Goal: Information Seeking & Learning: Find specific fact

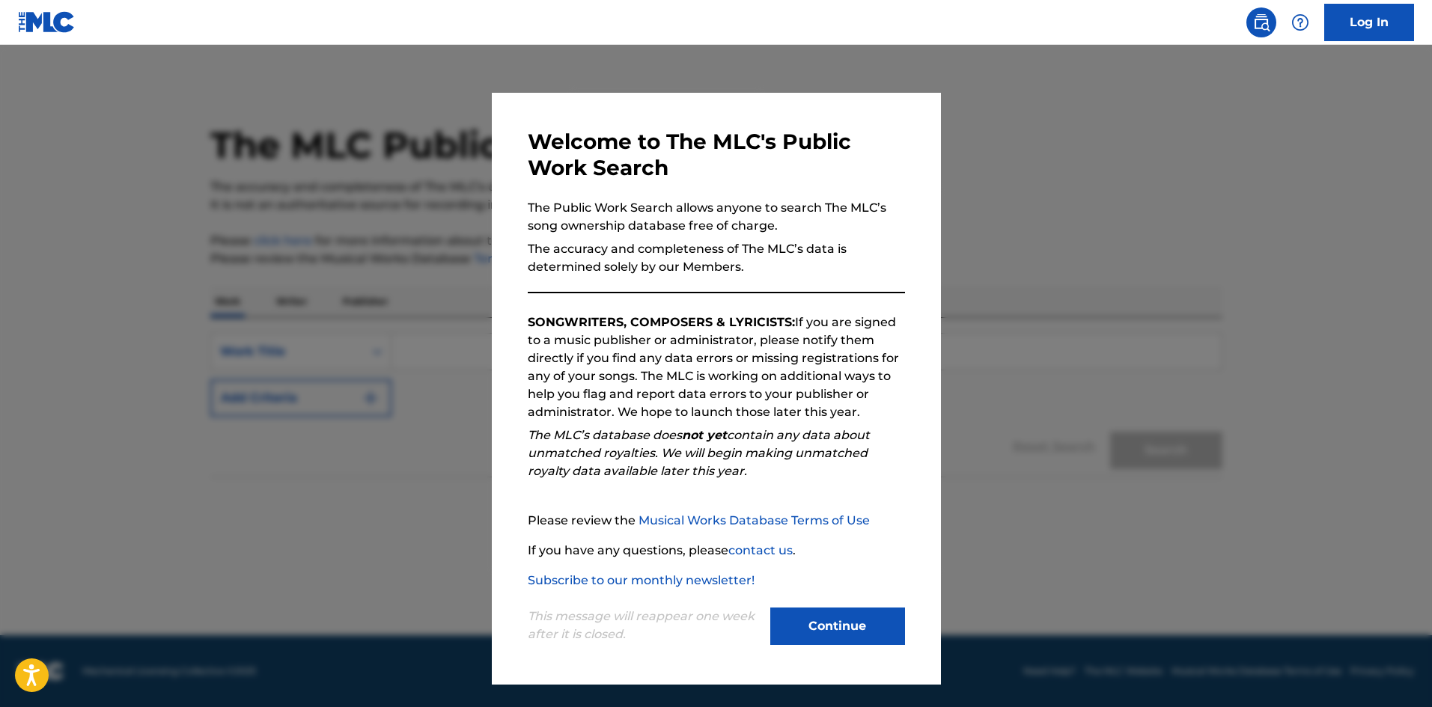
click at [806, 626] on button "Continue" at bounding box center [837, 626] width 135 height 37
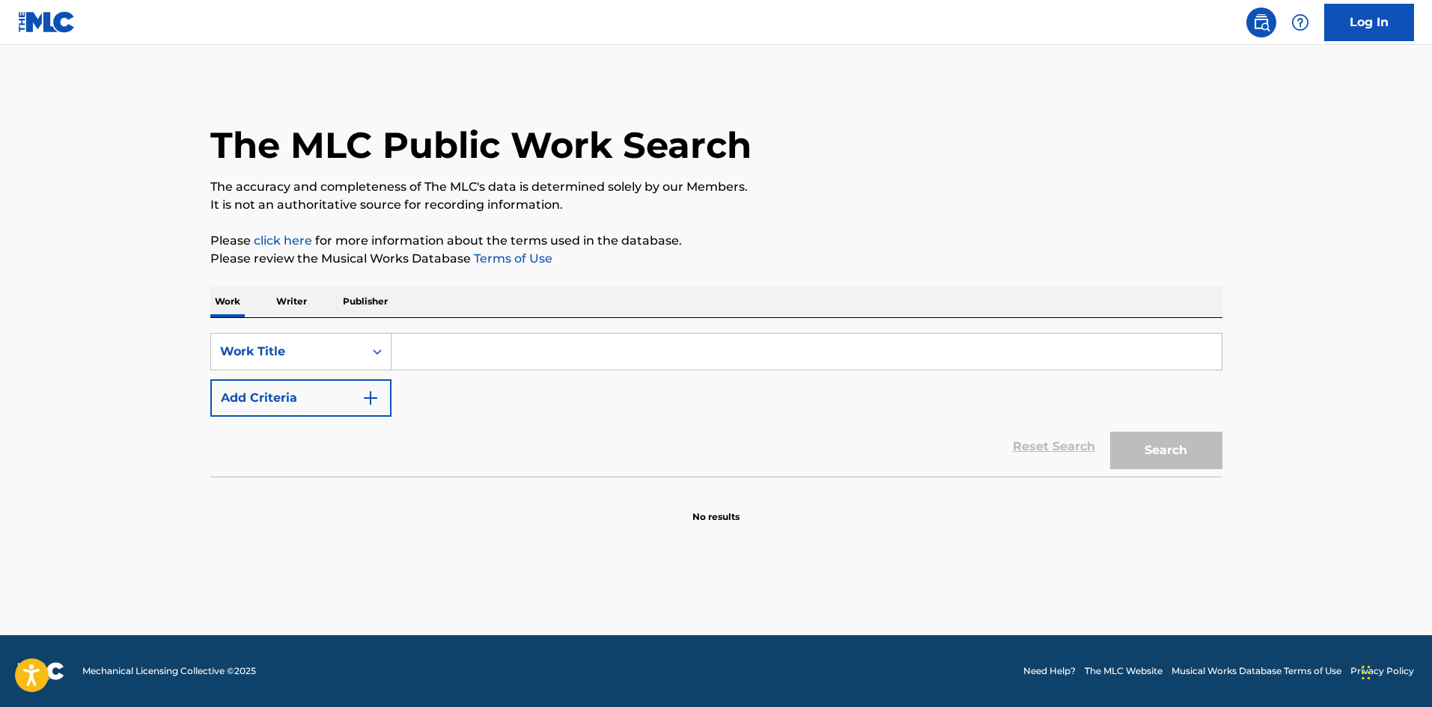
click at [420, 344] on input "Search Form" at bounding box center [806, 352] width 830 height 36
type input "jordan shoebox"
click at [1159, 441] on button "Search" at bounding box center [1166, 450] width 112 height 37
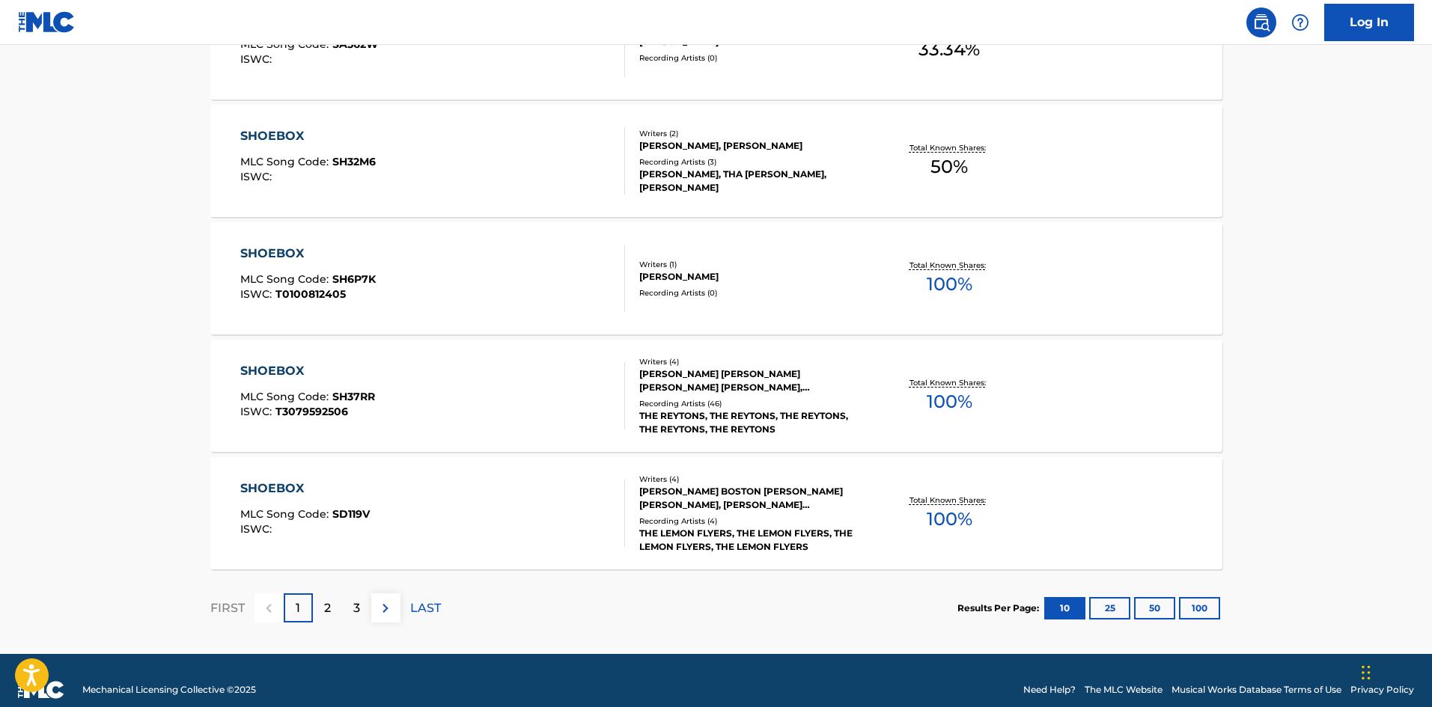
scroll to position [1123, 0]
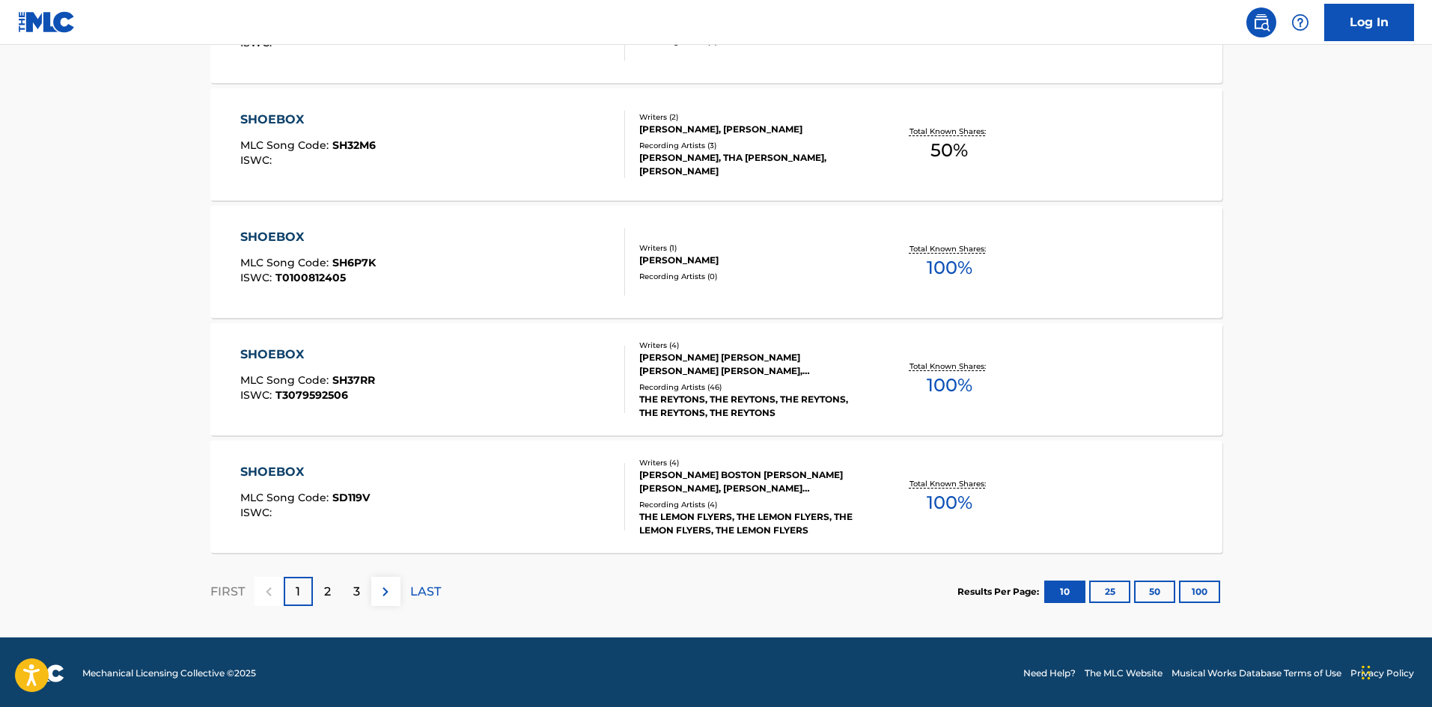
click at [326, 587] on p "2" at bounding box center [327, 592] width 7 height 18
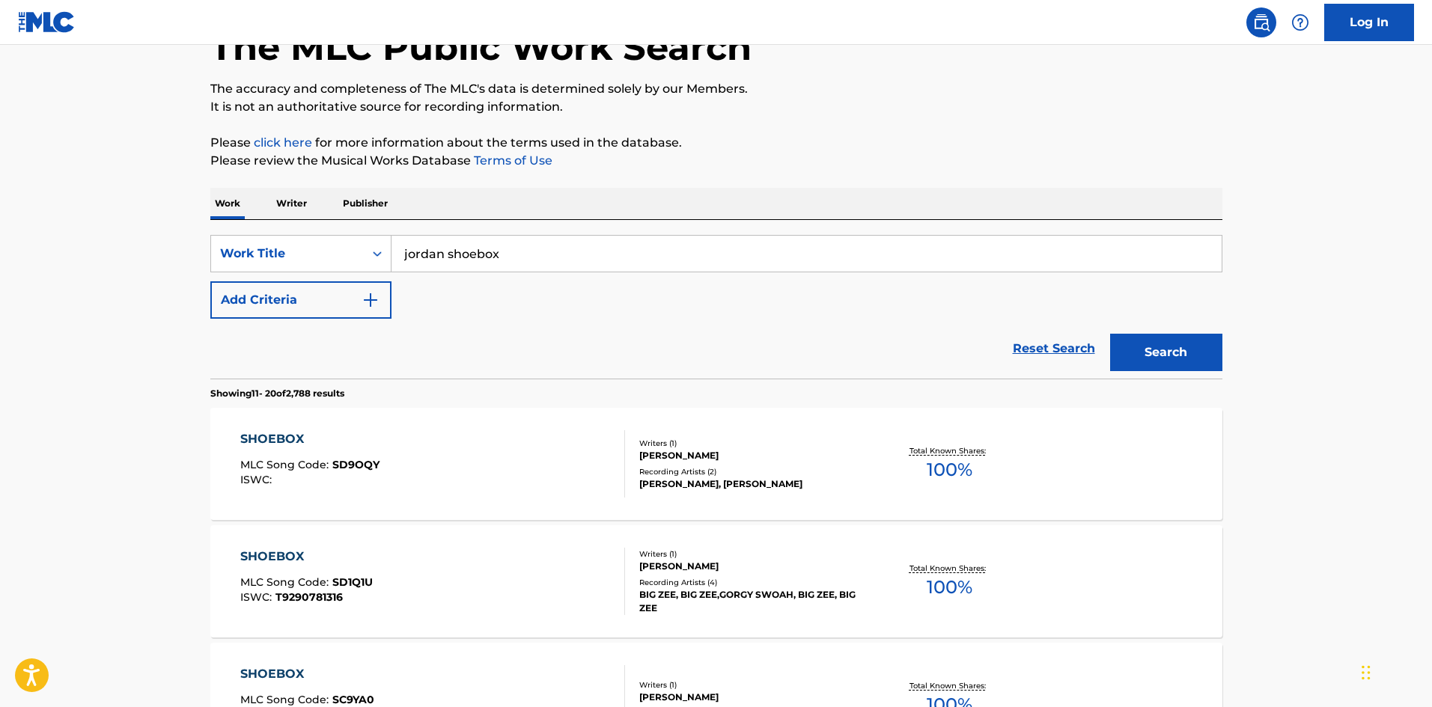
scroll to position [75, 0]
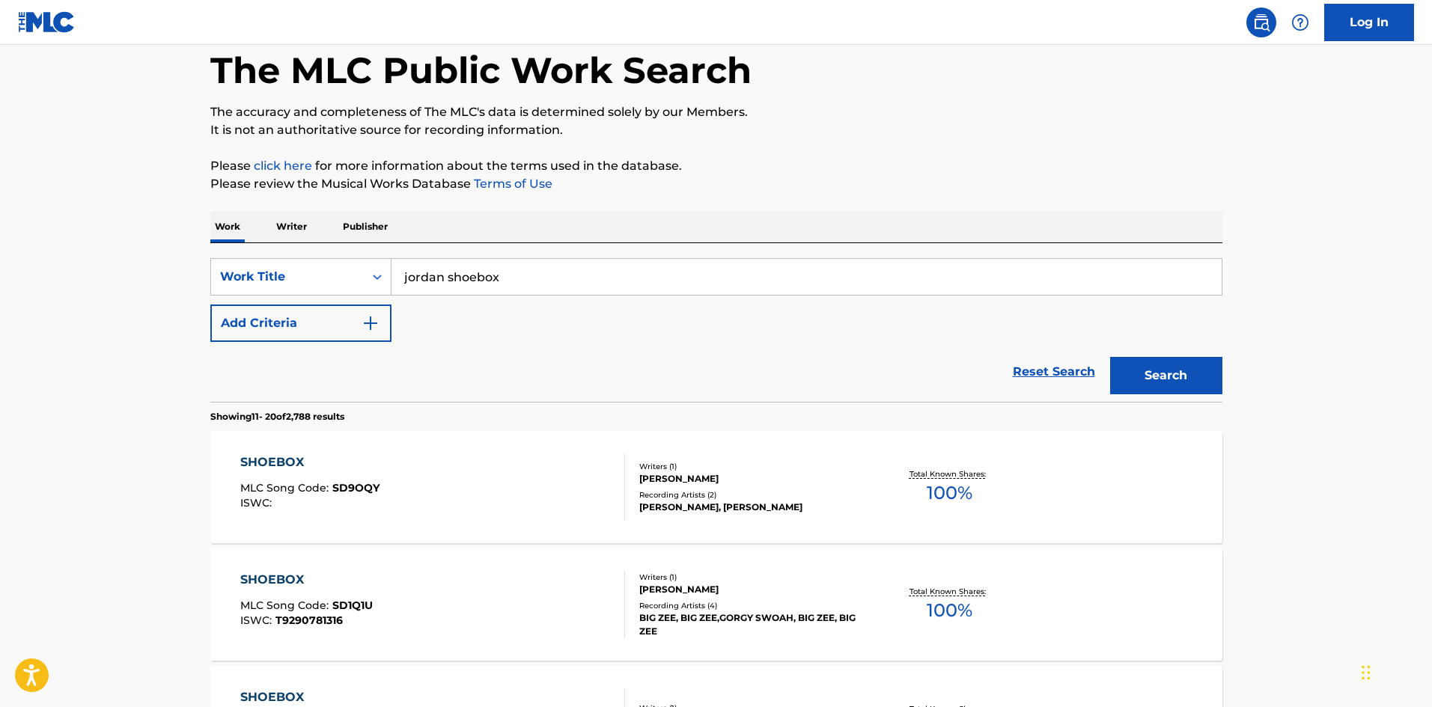
click at [376, 324] on img "Search Form" at bounding box center [371, 323] width 18 height 18
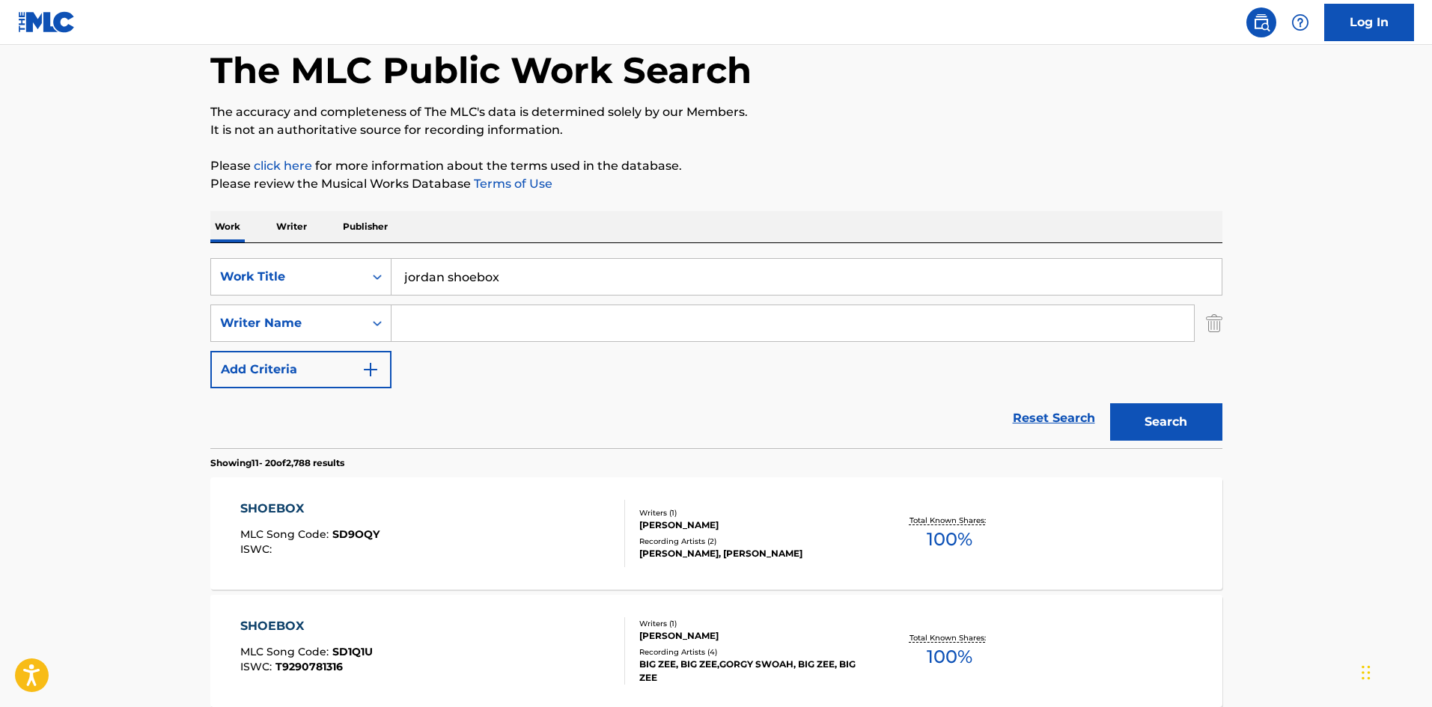
click at [409, 315] on input "Search Form" at bounding box center [792, 323] width 802 height 36
type input "[PERSON_NAME]"
click at [1110, 403] on button "Search" at bounding box center [1166, 421] width 112 height 37
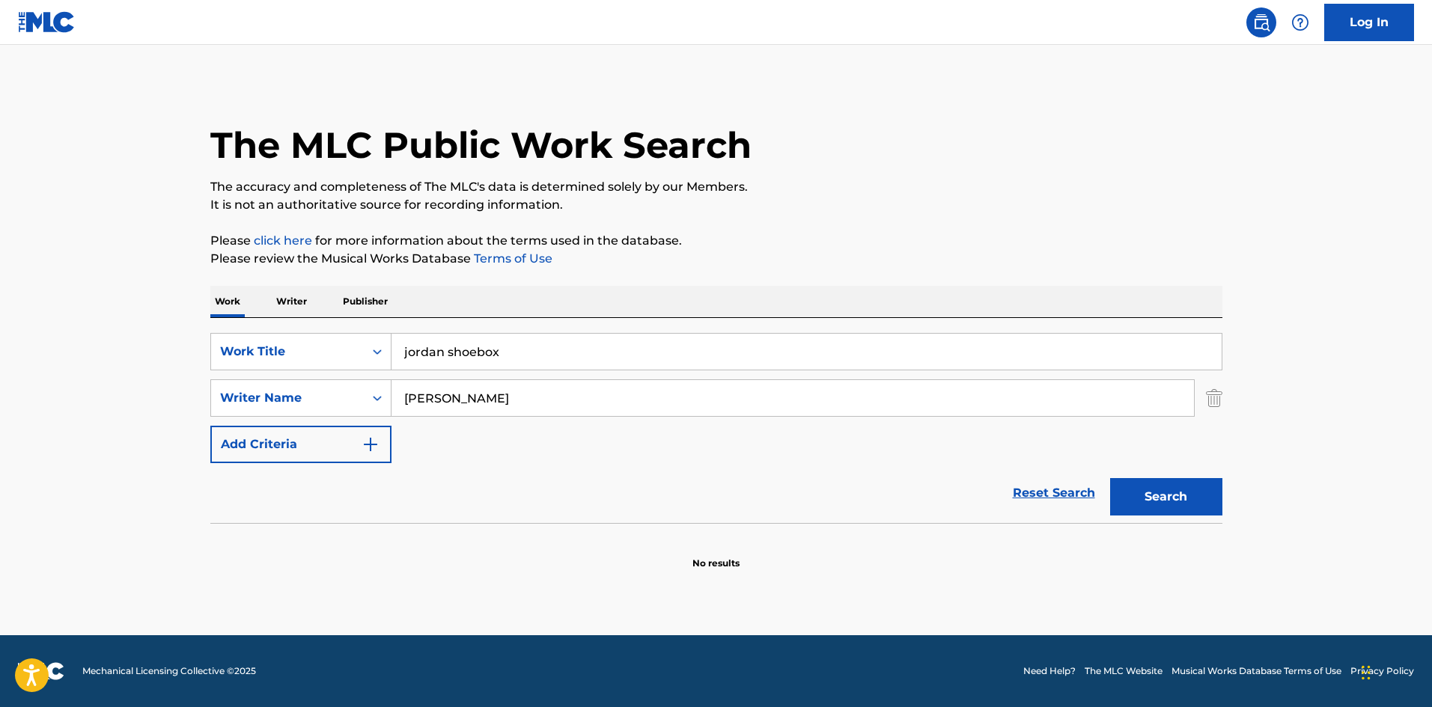
click at [1132, 502] on button "Search" at bounding box center [1166, 496] width 112 height 37
click at [444, 350] on input "jordan shoebox" at bounding box center [806, 352] width 830 height 36
click at [1144, 490] on button "Search" at bounding box center [1166, 496] width 112 height 37
click at [463, 350] on input "shoebox" at bounding box center [806, 352] width 830 height 36
type input "s"
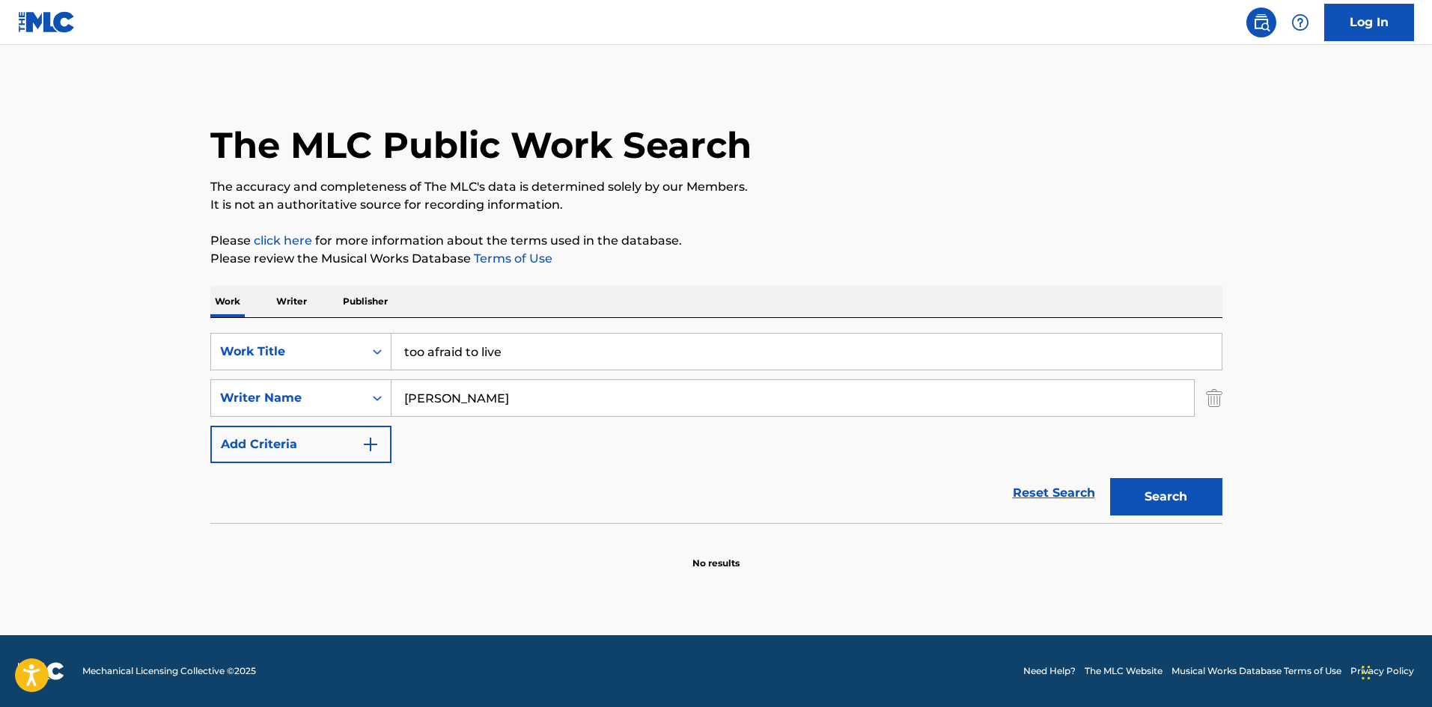
type input "too afraid to live"
click at [477, 396] on input "[PERSON_NAME]" at bounding box center [792, 398] width 802 height 36
click at [1160, 504] on button "Search" at bounding box center [1166, 496] width 112 height 37
click at [490, 400] on input "[PERSON_NAME]" at bounding box center [792, 398] width 802 height 36
type input "j"
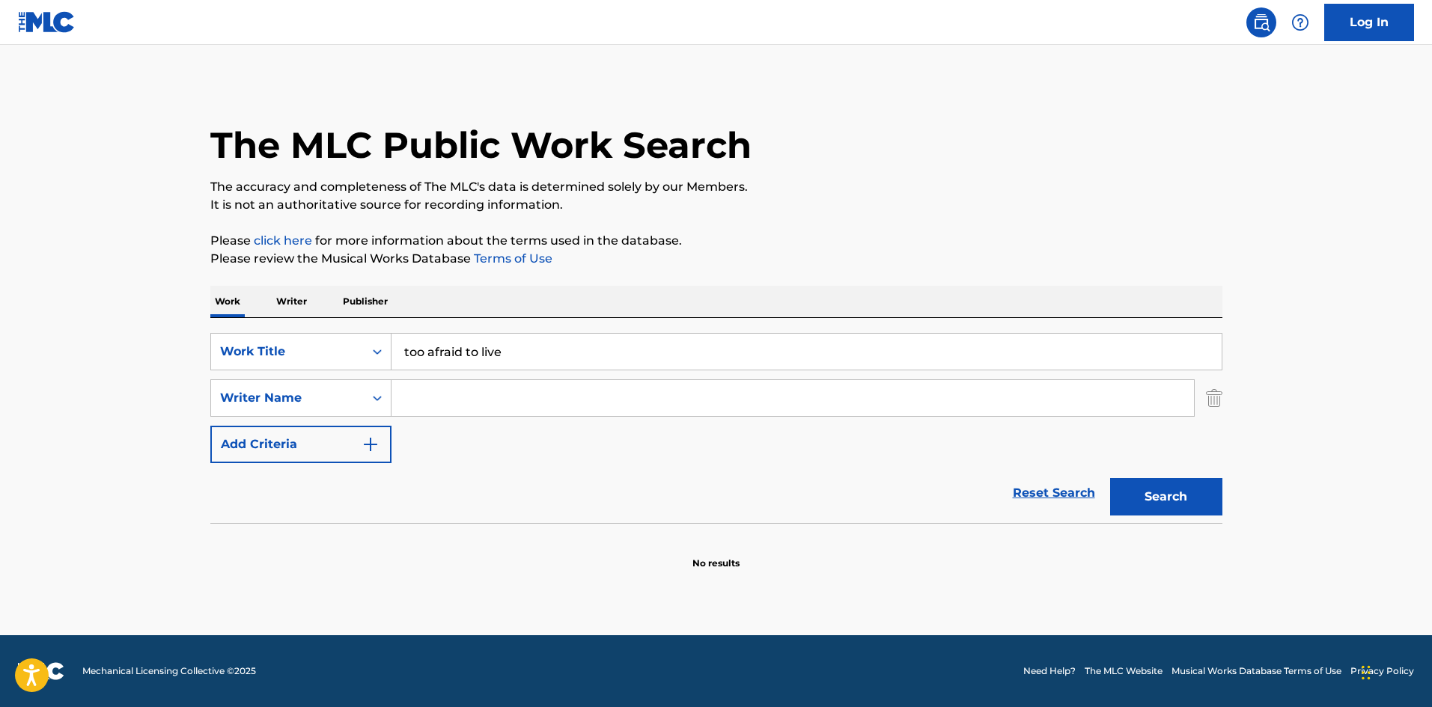
click at [504, 351] on input "too afraid to live" at bounding box center [806, 352] width 830 height 36
type input "t"
type input "nike shoebox"
click at [433, 393] on input "Search Form" at bounding box center [792, 398] width 802 height 36
click at [1163, 498] on button "Search" at bounding box center [1166, 496] width 112 height 37
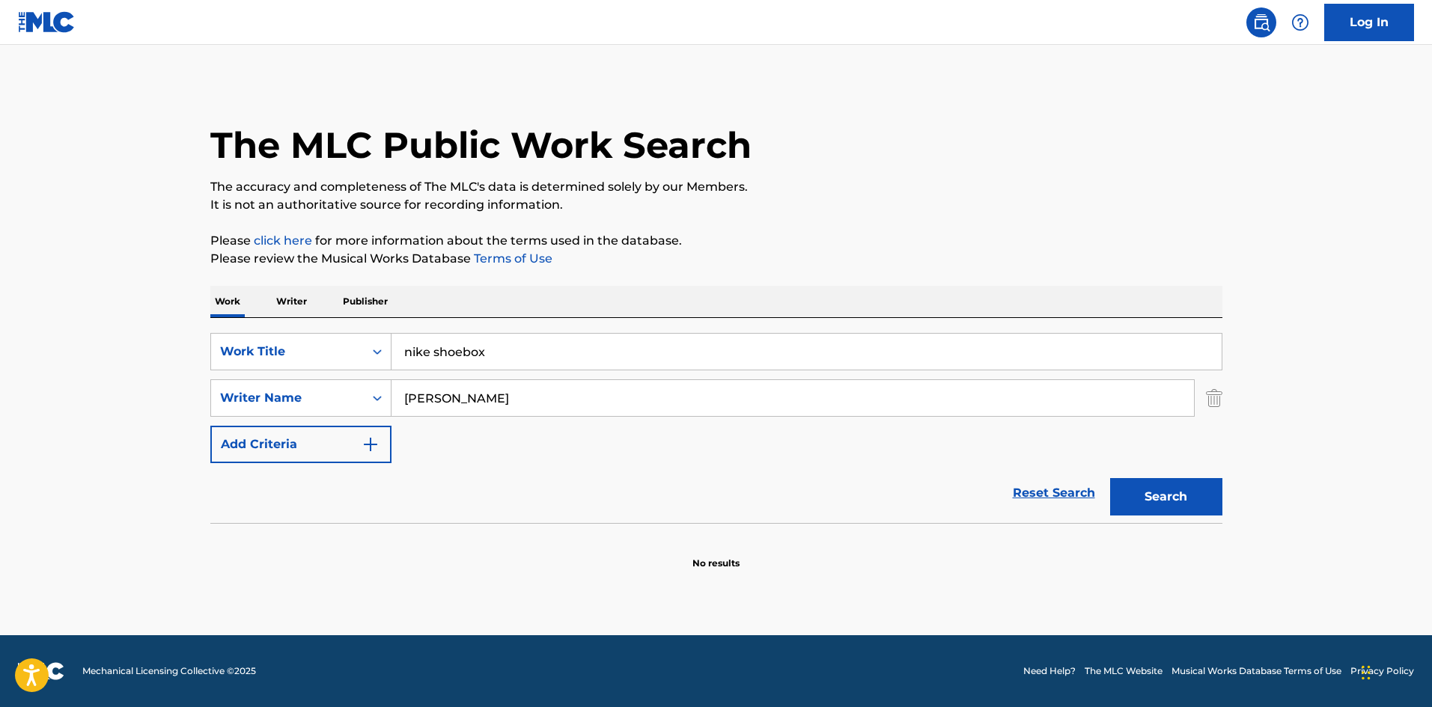
click at [474, 400] on input "[PERSON_NAME]" at bounding box center [792, 398] width 802 height 36
type input "r"
click at [492, 355] on input "nike shoebox" at bounding box center [806, 352] width 830 height 36
type input "n"
type input "confused"
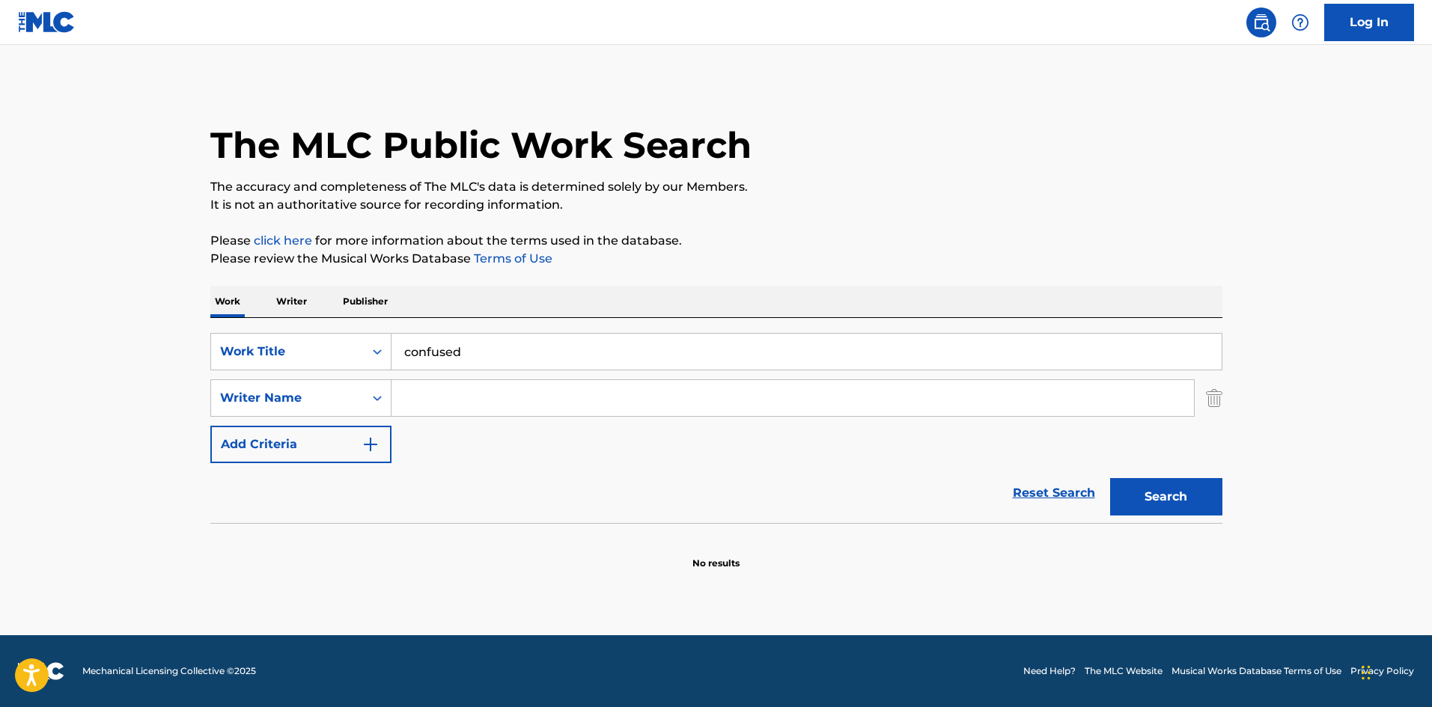
click at [438, 397] on input "Search Form" at bounding box center [792, 398] width 802 height 36
click at [1110, 478] on button "Search" at bounding box center [1166, 496] width 112 height 37
click at [1135, 487] on button "Search" at bounding box center [1166, 496] width 112 height 37
click at [470, 352] on input "confused" at bounding box center [806, 352] width 830 height 36
click at [472, 398] on input "[PERSON_NAME]" at bounding box center [792, 398] width 802 height 36
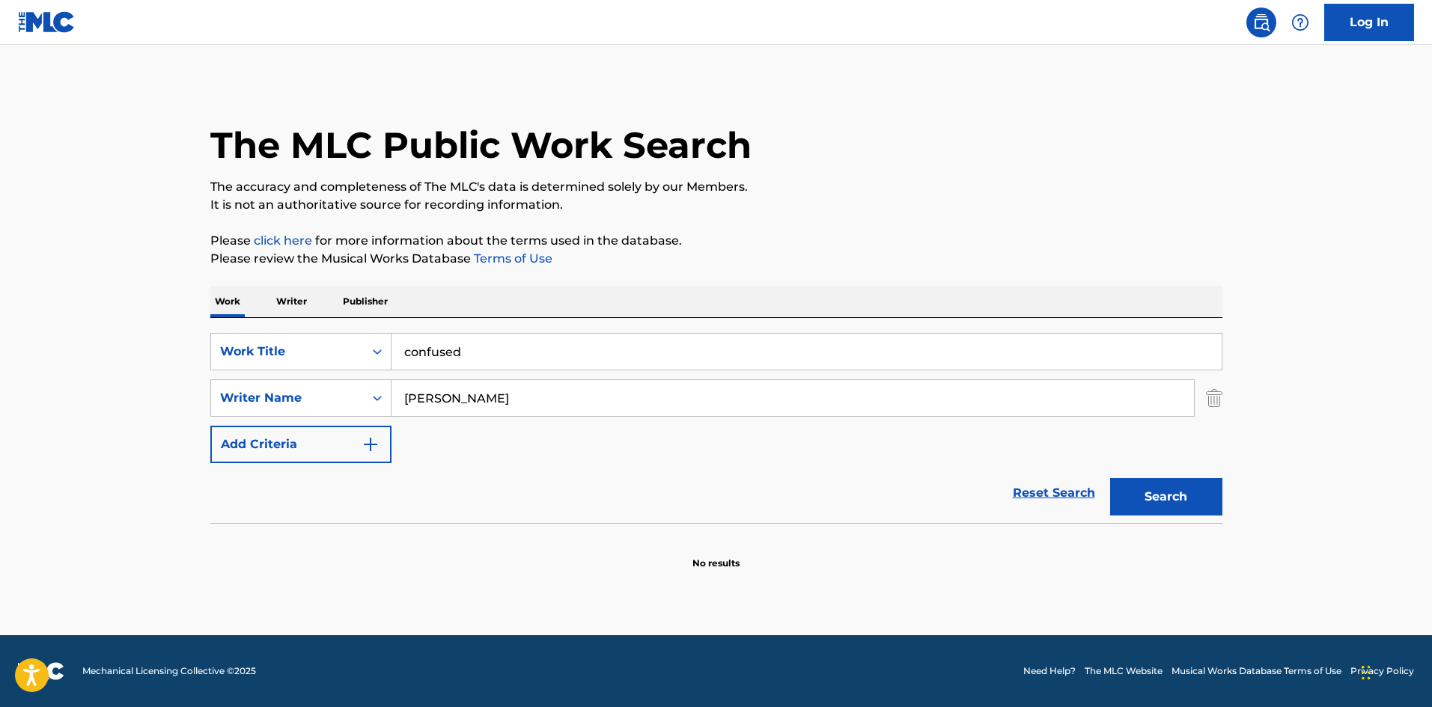
type input "[PERSON_NAME]"
click at [1110, 478] on button "Search" at bounding box center [1166, 496] width 112 height 37
click at [1148, 489] on button "Search" at bounding box center [1166, 496] width 112 height 37
click at [461, 354] on input "confused" at bounding box center [806, 352] width 830 height 36
type input "c"
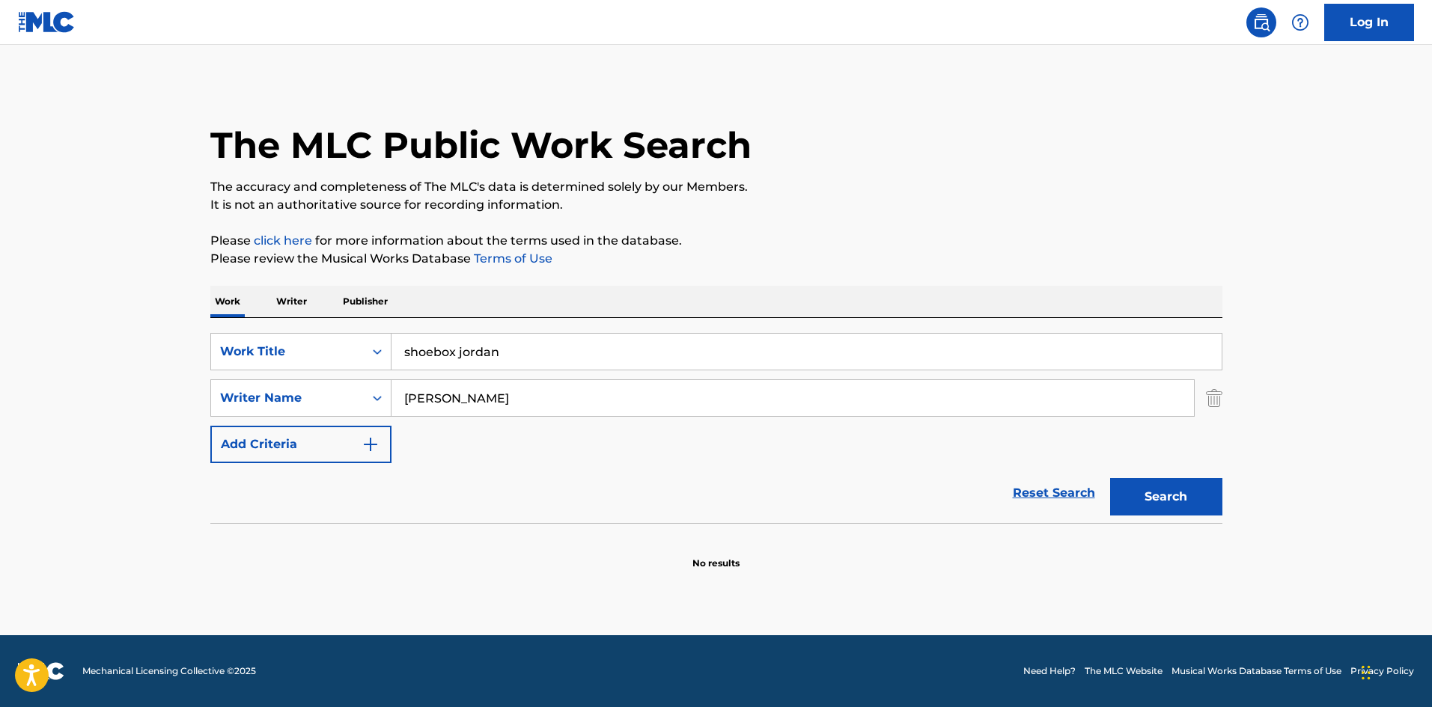
type input "shoebox jordan"
click at [1110, 478] on button "Search" at bounding box center [1166, 496] width 112 height 37
click at [505, 398] on input "[PERSON_NAME]" at bounding box center [792, 398] width 802 height 36
type input "[PERSON_NAME]"
click at [1141, 488] on button "Search" at bounding box center [1166, 496] width 112 height 37
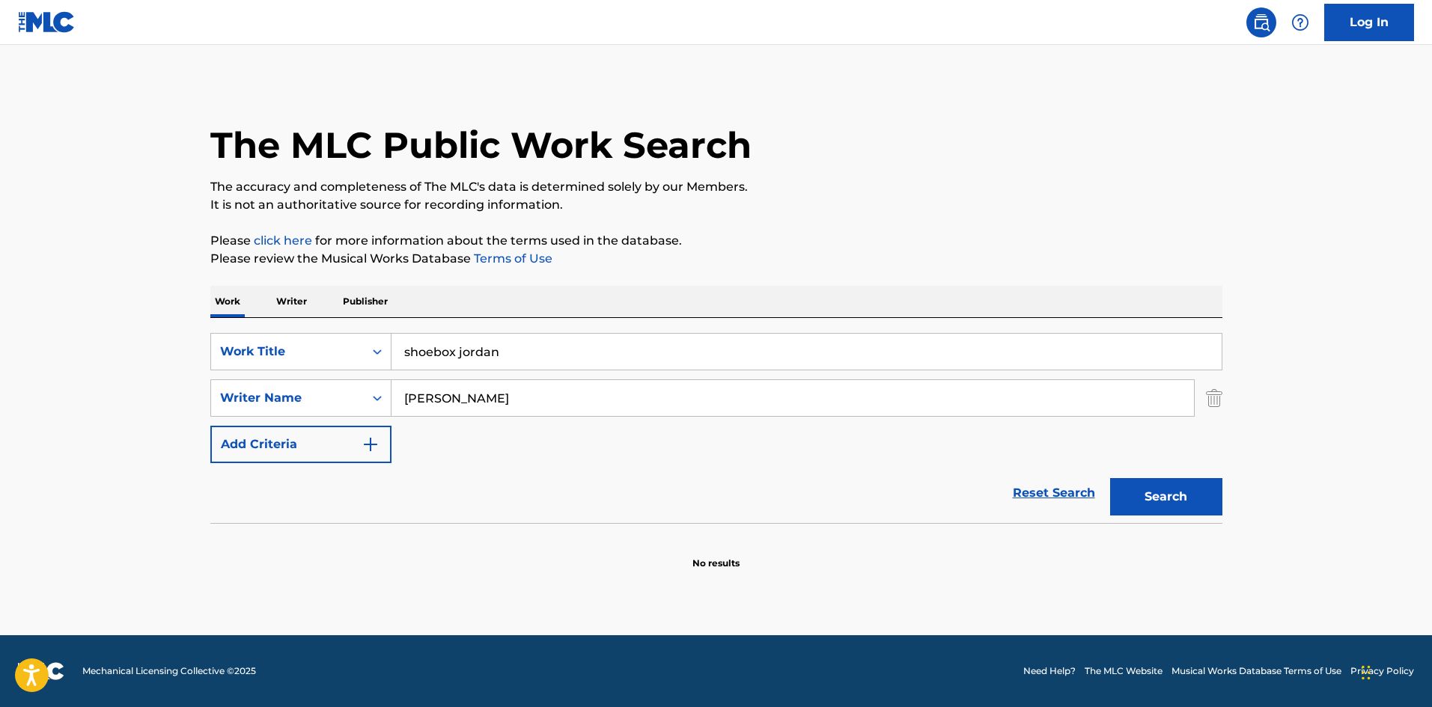
click at [502, 351] on input "shoebox jordan" at bounding box center [806, 352] width 830 height 36
click at [1163, 488] on button "Search" at bounding box center [1166, 496] width 112 height 37
click at [463, 355] on input "shoebox j" at bounding box center [806, 352] width 830 height 36
type input "shoebox"
click at [476, 397] on input "[PERSON_NAME]" at bounding box center [792, 398] width 802 height 36
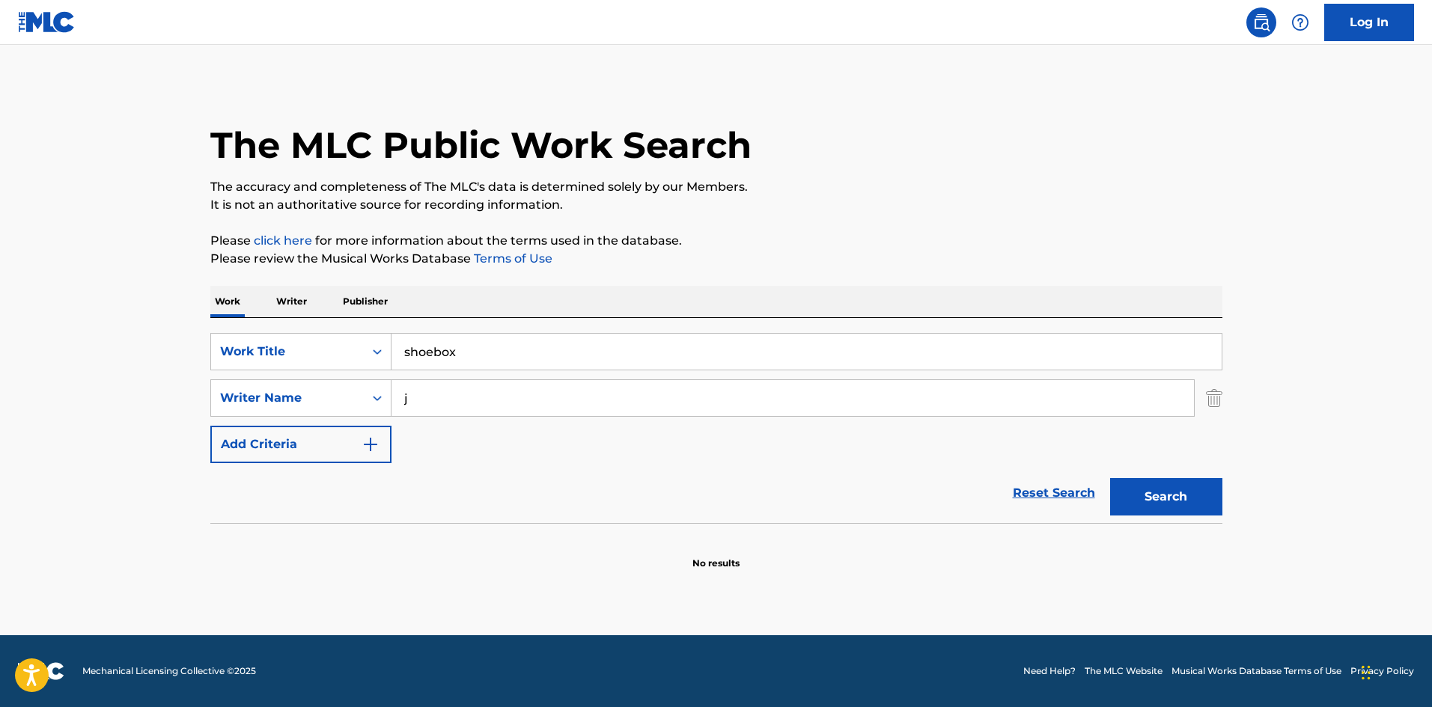
type input "j"
click at [1171, 498] on button "Search" at bounding box center [1166, 496] width 112 height 37
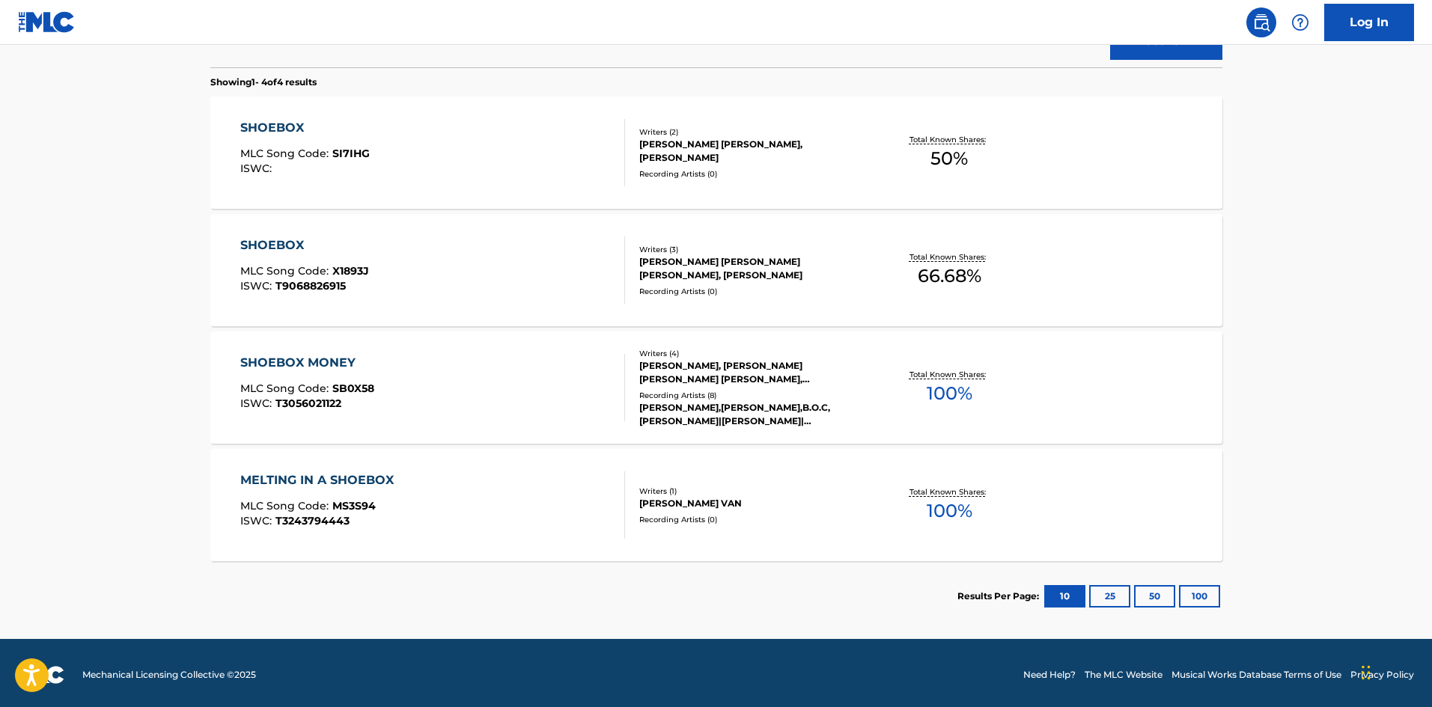
scroll to position [460, 0]
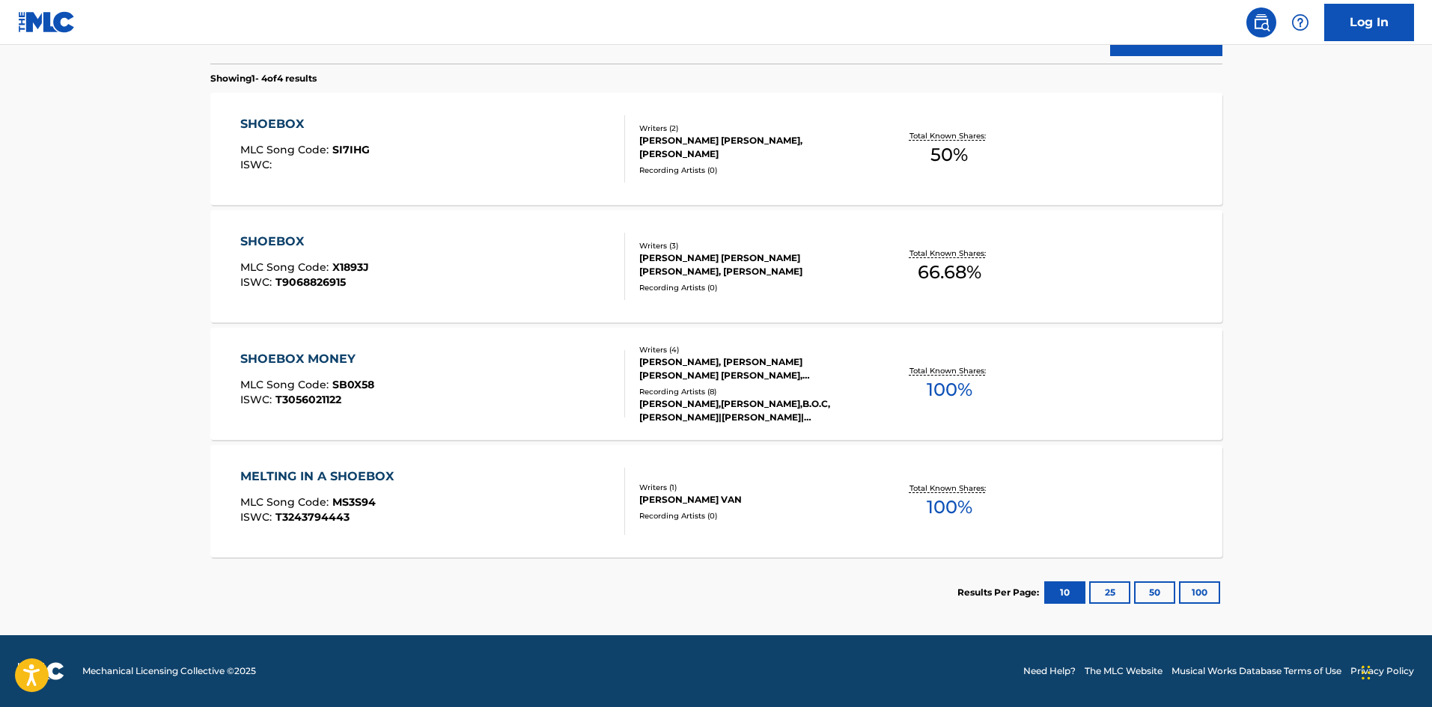
click at [1101, 588] on button "25" at bounding box center [1109, 593] width 41 height 22
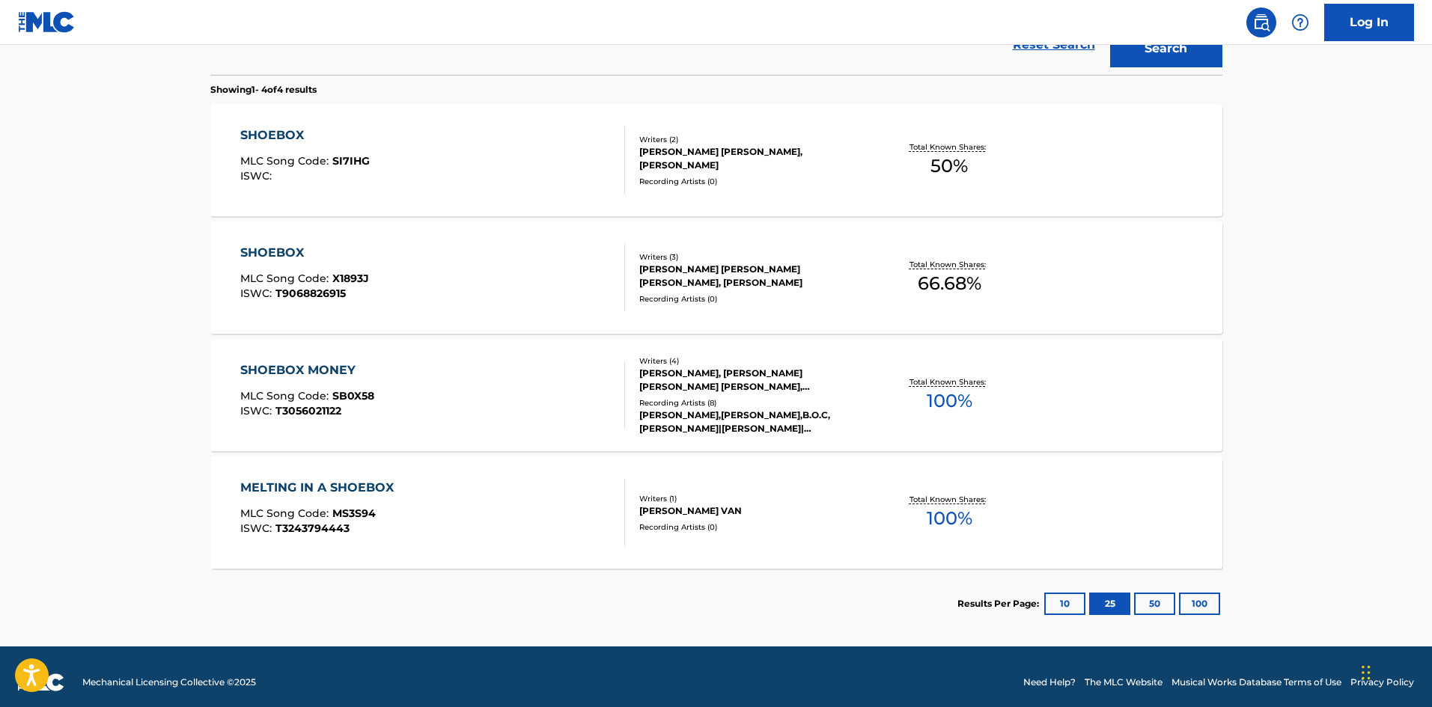
scroll to position [449, 0]
click at [1155, 603] on button "50" at bounding box center [1154, 603] width 41 height 22
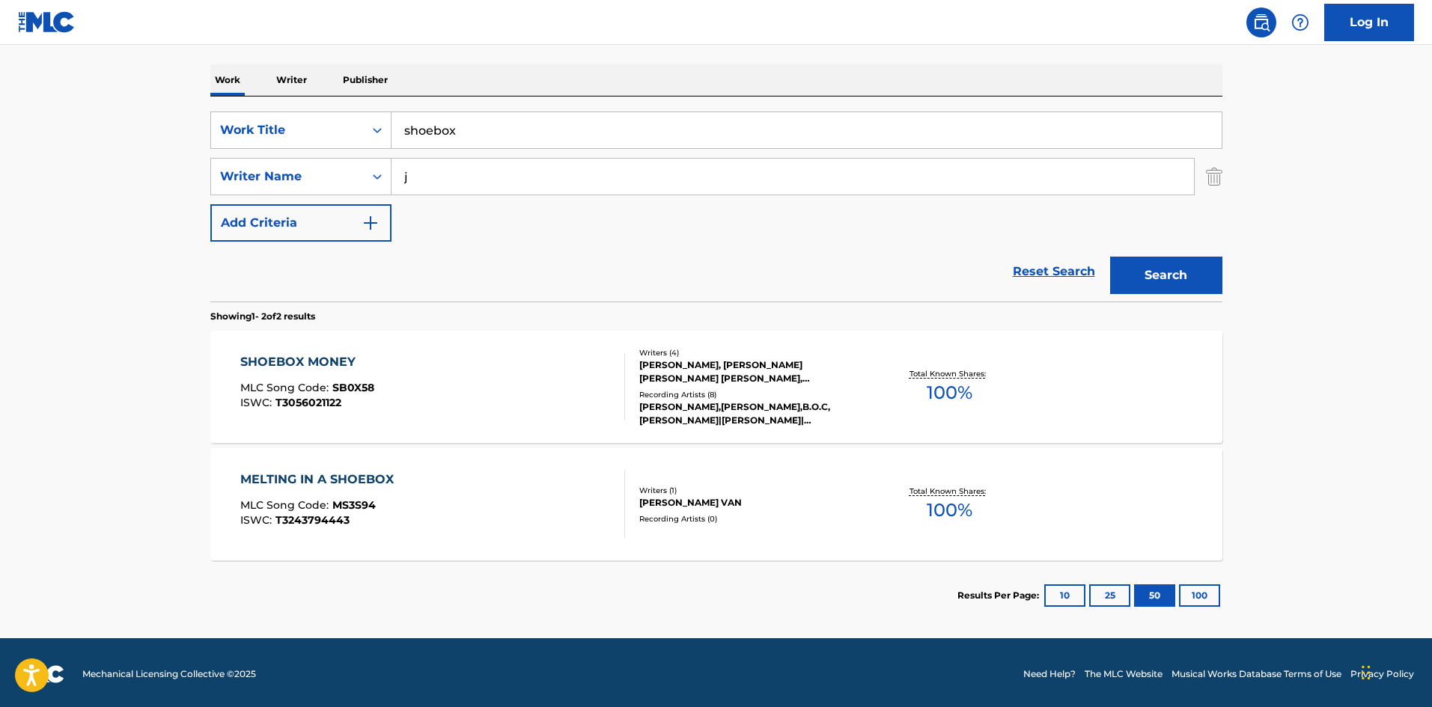
scroll to position [225, 0]
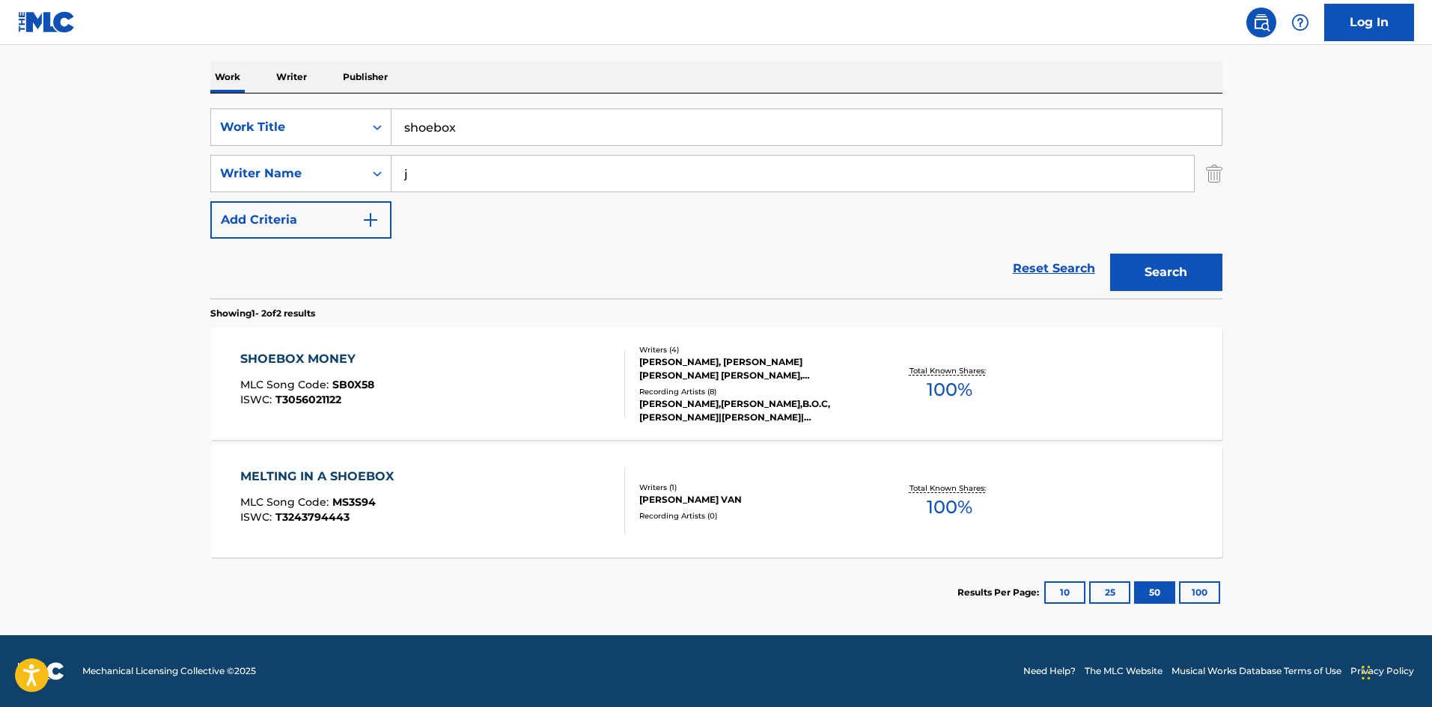
click at [1189, 587] on button "100" at bounding box center [1199, 593] width 41 height 22
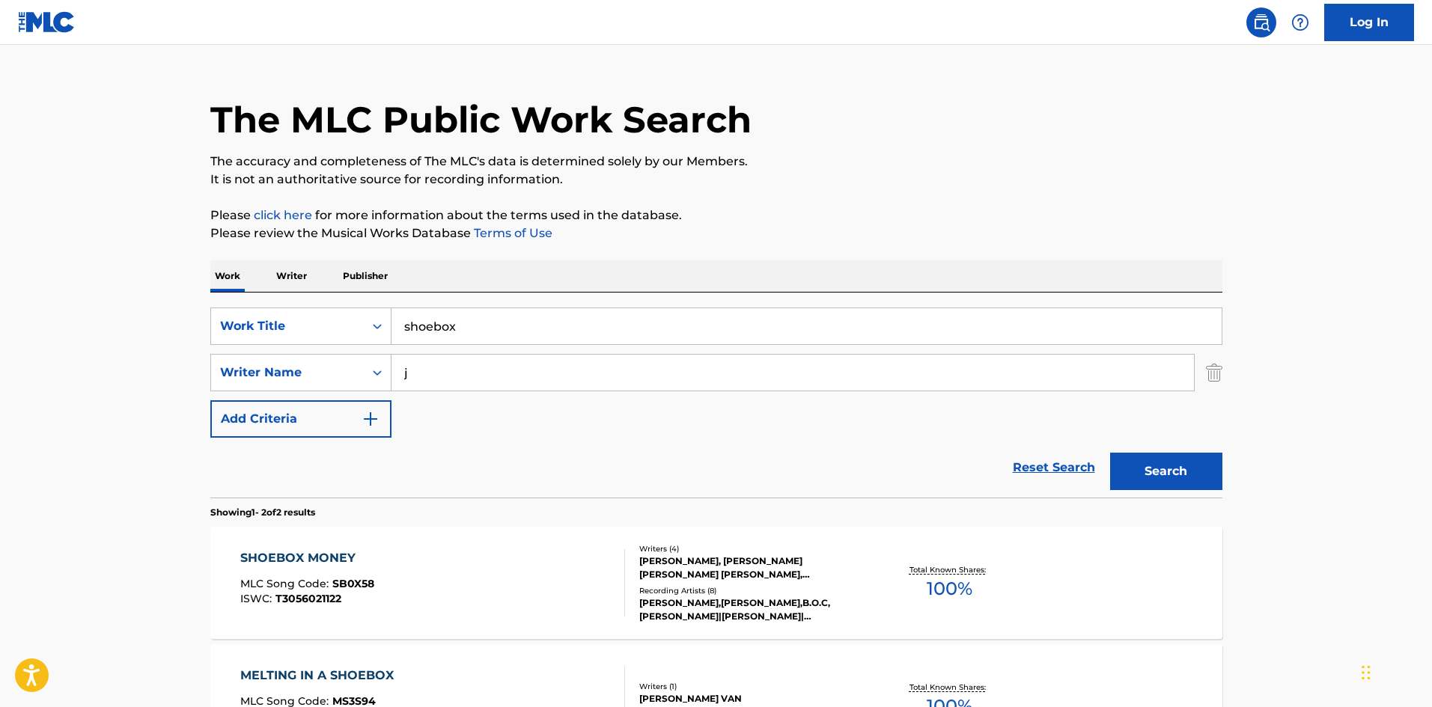
scroll to position [0, 0]
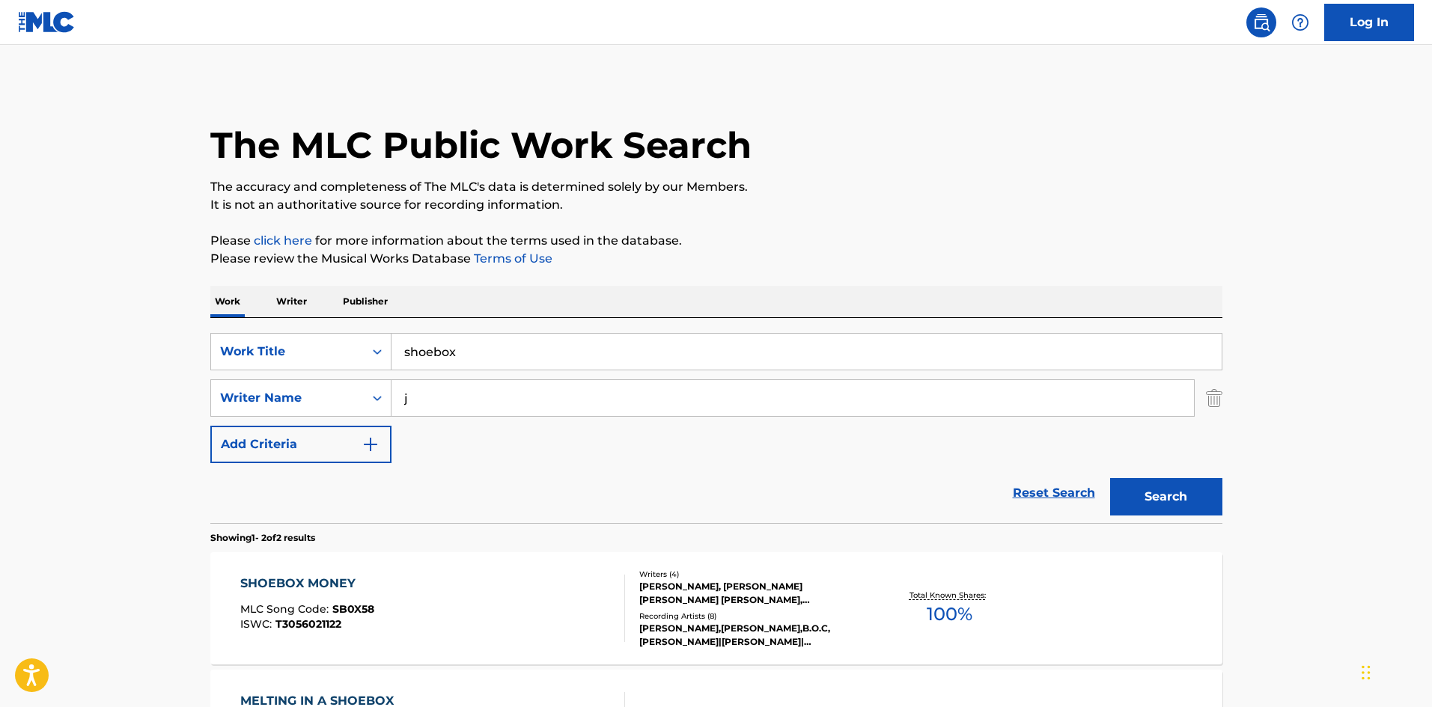
click at [456, 351] on input "shoebox" at bounding box center [806, 352] width 830 height 36
type input "s"
click at [1168, 489] on button "Search" at bounding box center [1166, 496] width 112 height 37
click at [495, 345] on input "[PERSON_NAME]" at bounding box center [806, 352] width 830 height 36
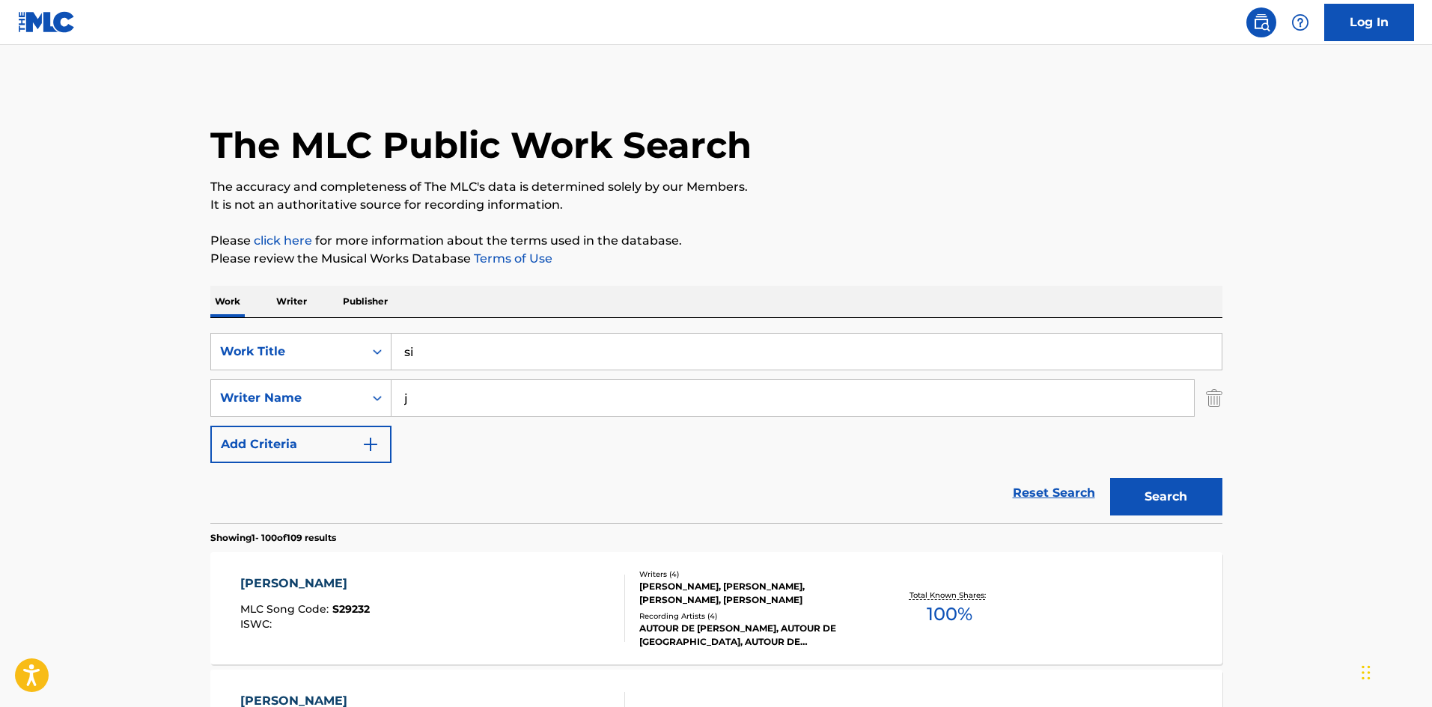
type input "s"
type input "jordan"
click at [415, 402] on input "j" at bounding box center [792, 398] width 802 height 36
click at [1124, 500] on button "Search" at bounding box center [1166, 496] width 112 height 37
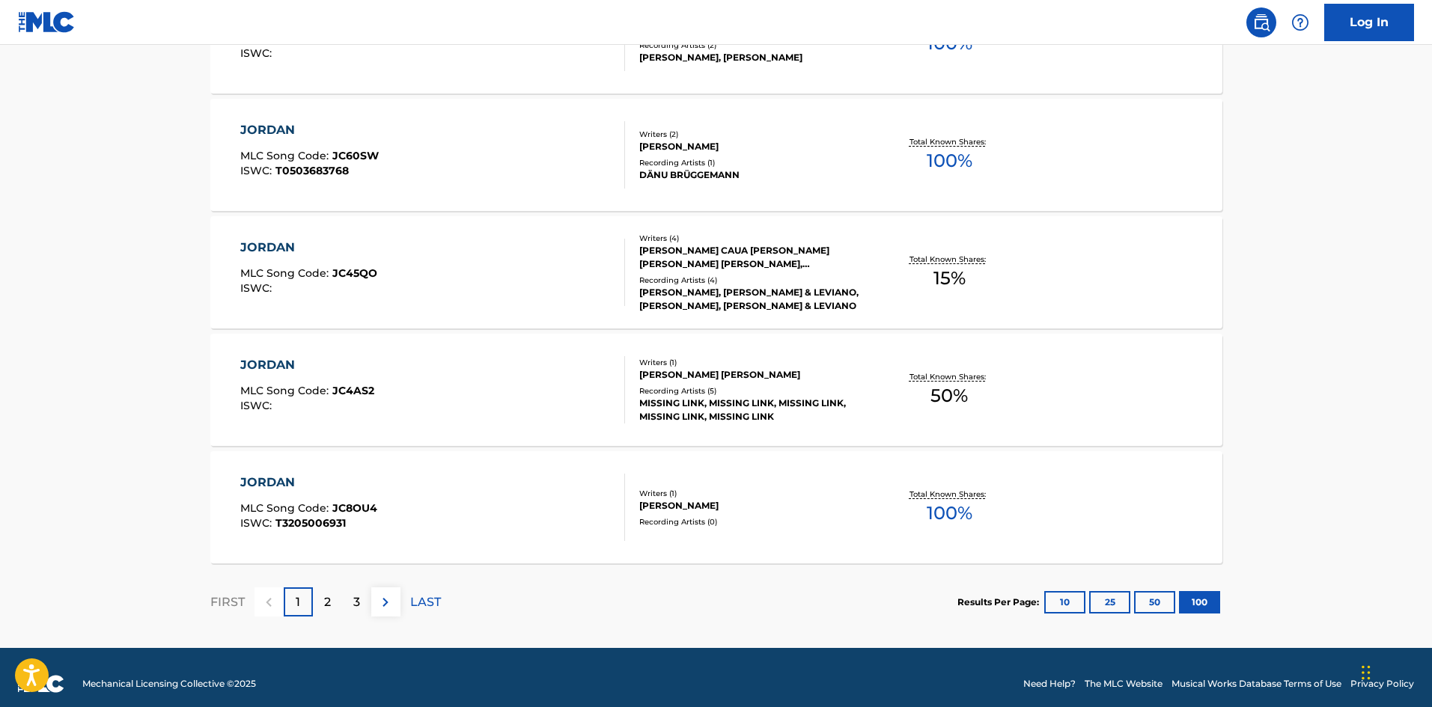
scroll to position [11747, 0]
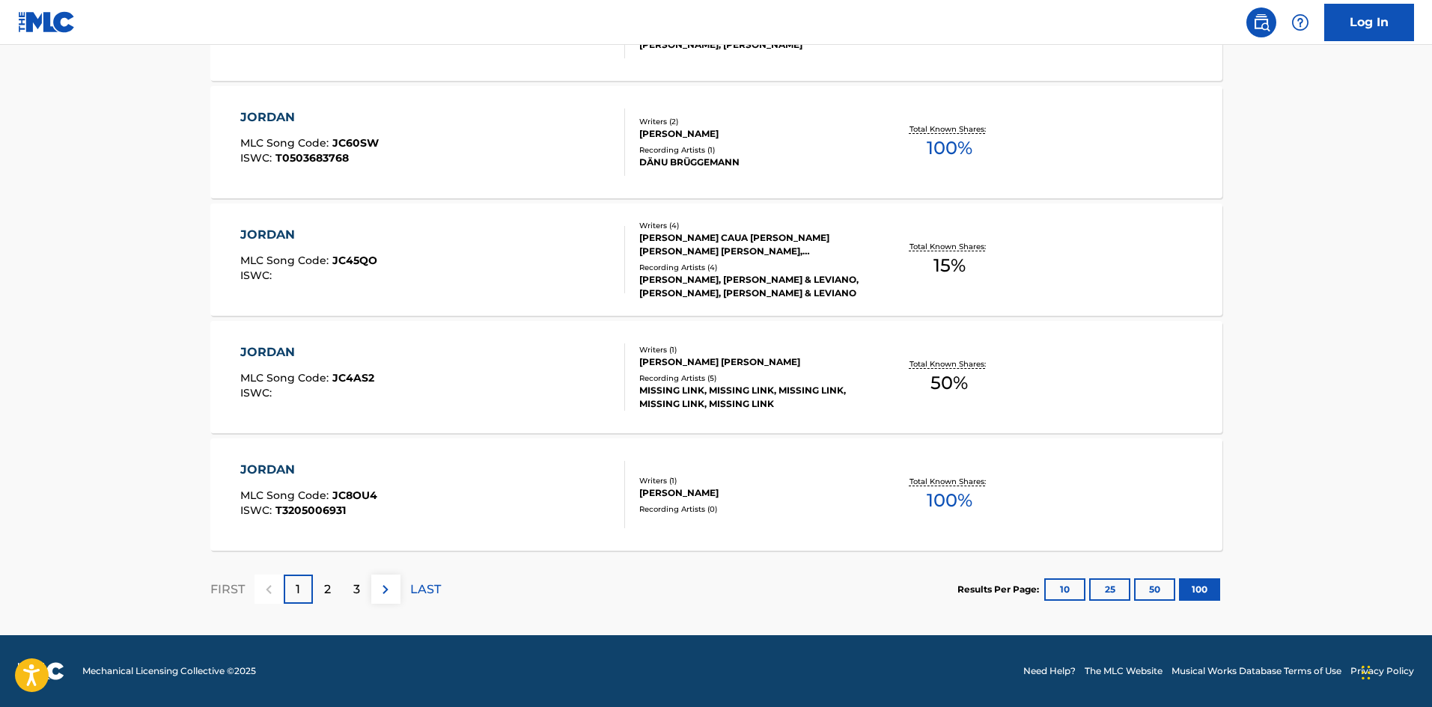
click at [336, 581] on div "2" at bounding box center [327, 589] width 29 height 29
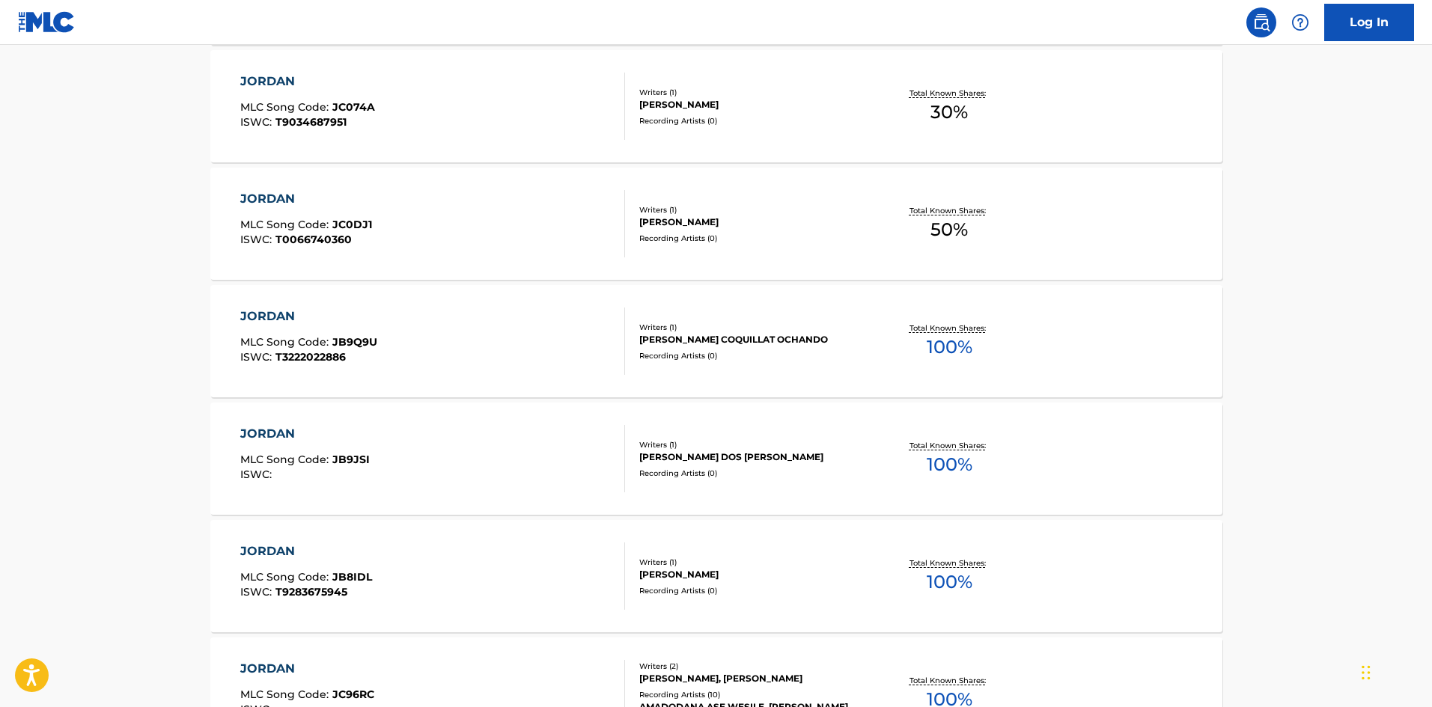
scroll to position [8682, 0]
